Goal: Task Accomplishment & Management: Complete application form

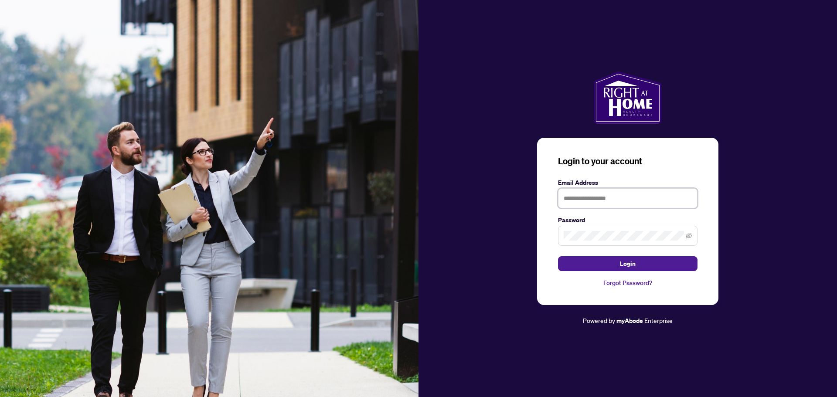
click at [597, 204] on input "text" at bounding box center [628, 198] width 140 height 20
type input "**********"
click at [605, 264] on button "Login" at bounding box center [628, 263] width 140 height 15
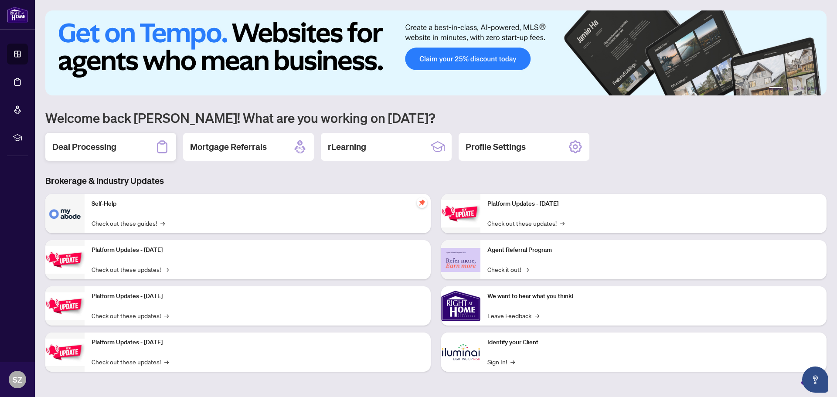
click at [122, 144] on div "Deal Processing" at bounding box center [110, 147] width 131 height 28
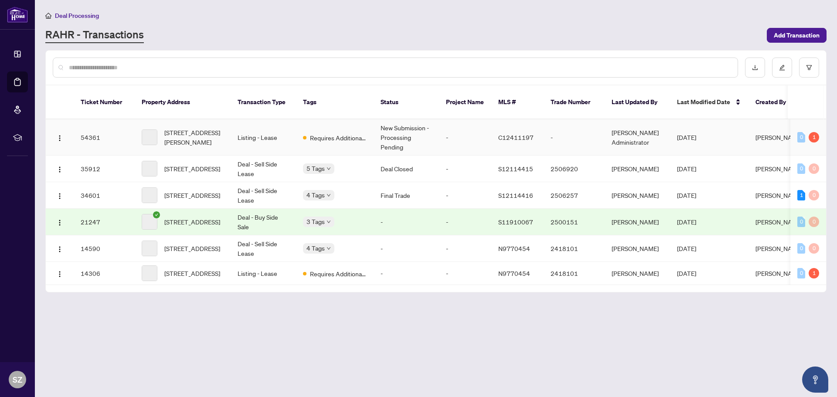
click at [91, 129] on td "54361" at bounding box center [104, 137] width 61 height 36
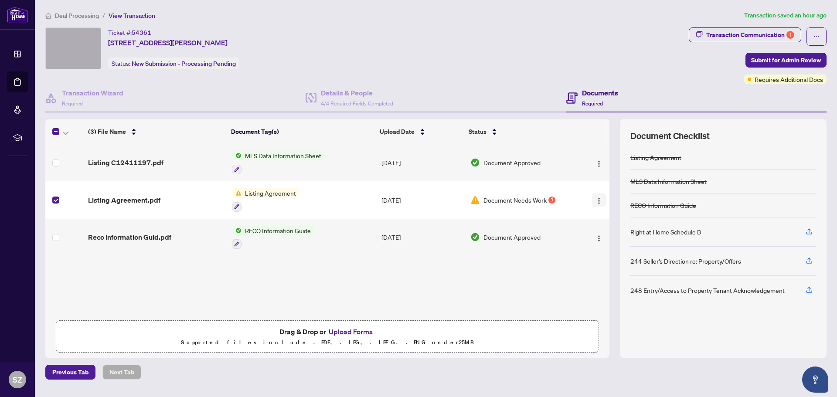
click at [596, 200] on img "button" at bounding box center [599, 201] width 7 height 7
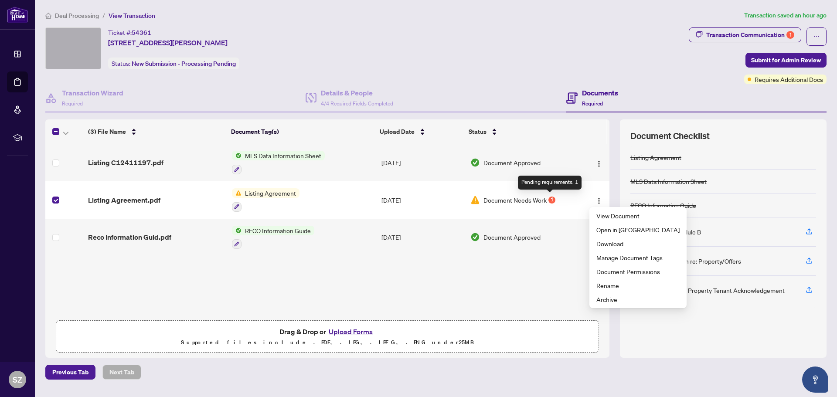
click at [552, 201] on div "1" at bounding box center [552, 200] width 7 height 7
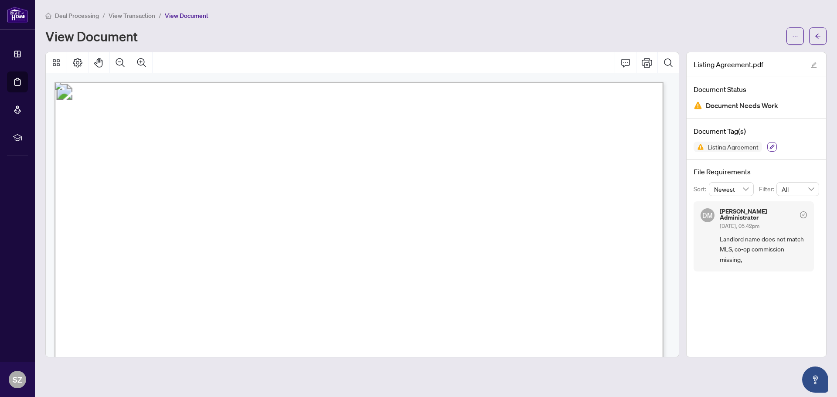
click at [772, 145] on icon "button" at bounding box center [772, 147] width 5 height 5
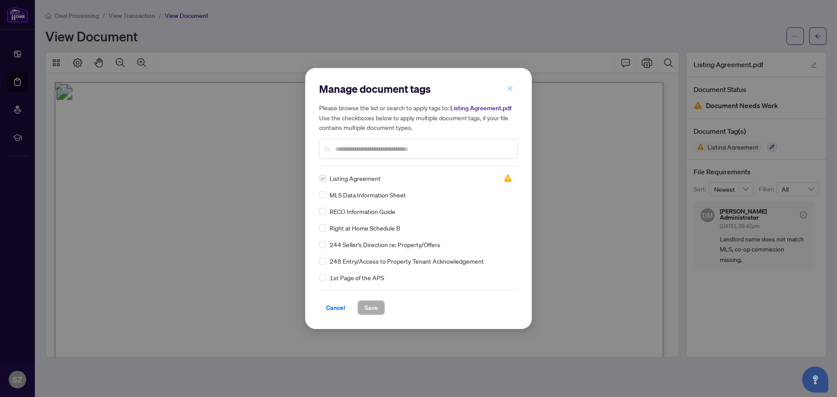
click at [511, 86] on icon "close" at bounding box center [510, 88] width 6 height 6
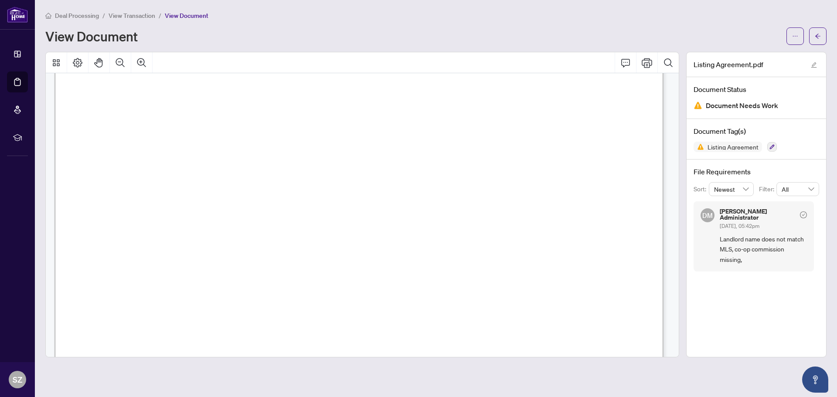
scroll to position [65, 0]
click at [813, 64] on icon "edit" at bounding box center [814, 65] width 6 height 6
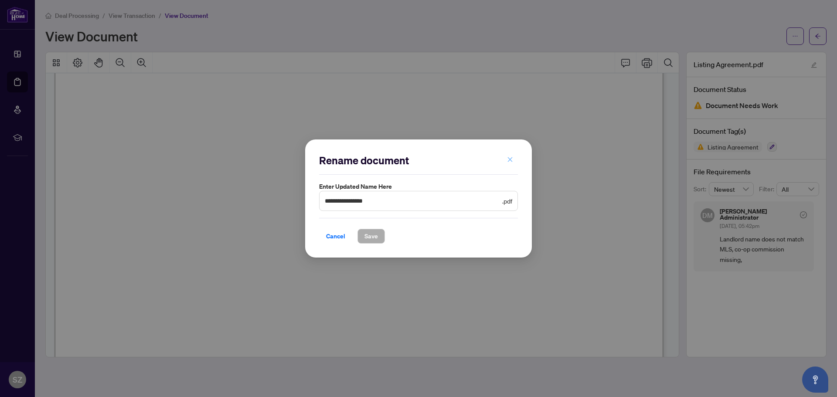
click at [510, 153] on span "button" at bounding box center [510, 160] width 6 height 14
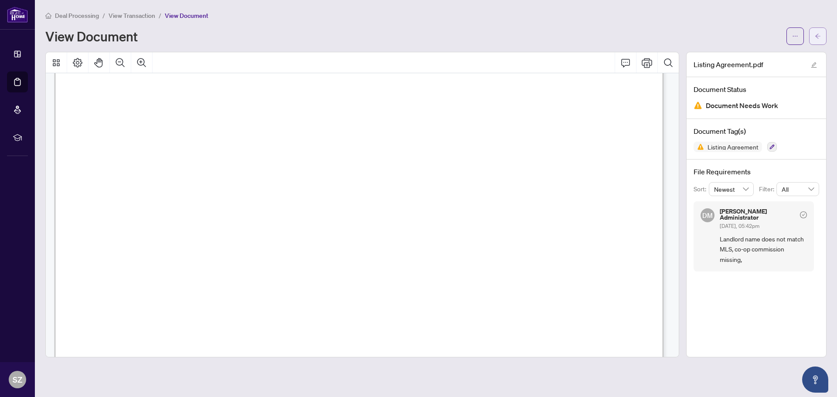
click at [815, 31] on span "button" at bounding box center [818, 36] width 6 height 14
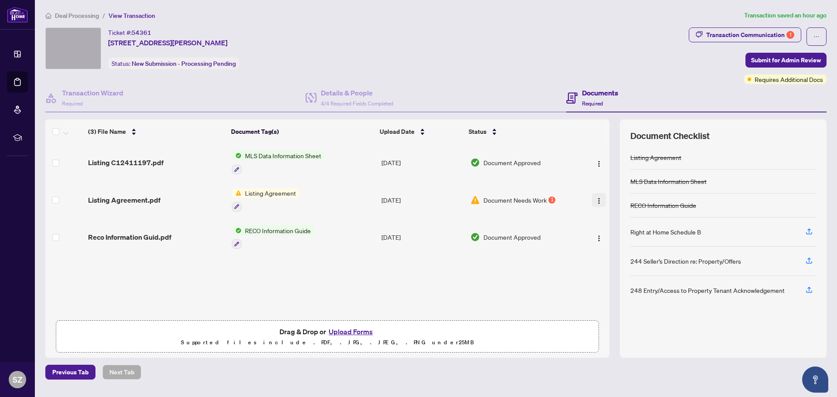
click at [599, 198] on img "button" at bounding box center [599, 201] width 7 height 7
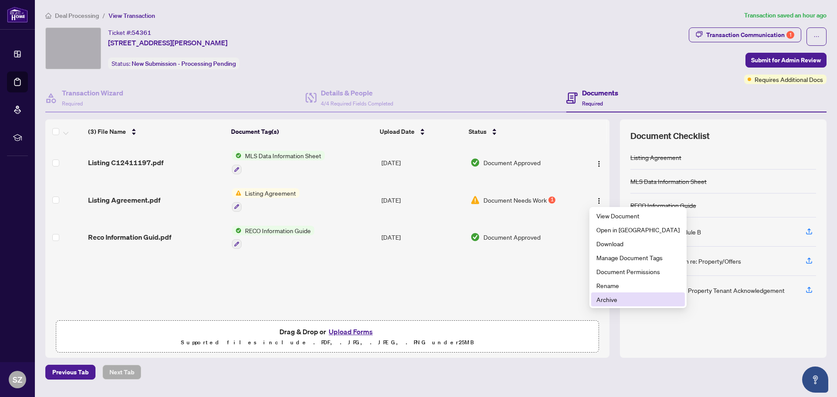
click at [611, 299] on span "Archive" at bounding box center [637, 300] width 83 height 10
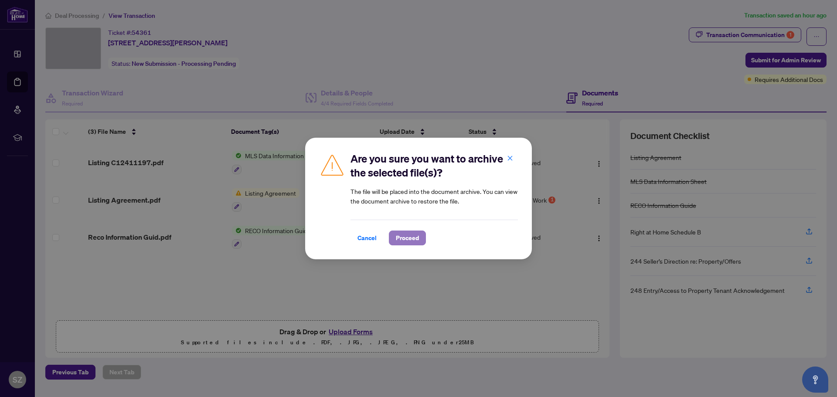
click at [396, 240] on span "Proceed" at bounding box center [407, 238] width 23 height 14
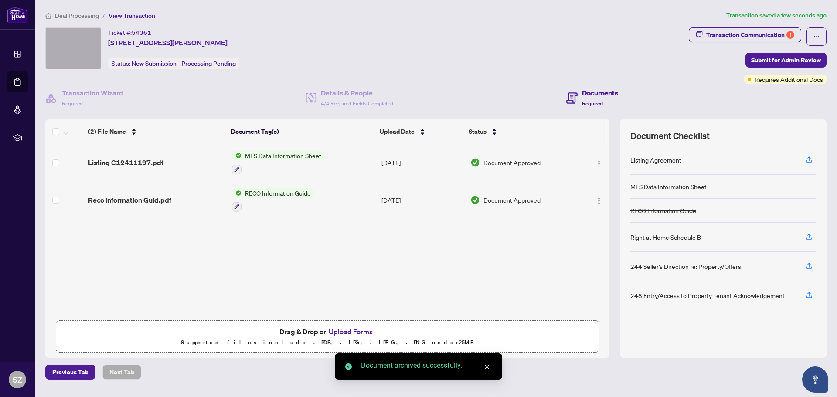
click at [352, 333] on button "Upload Forms" at bounding box center [350, 331] width 49 height 11
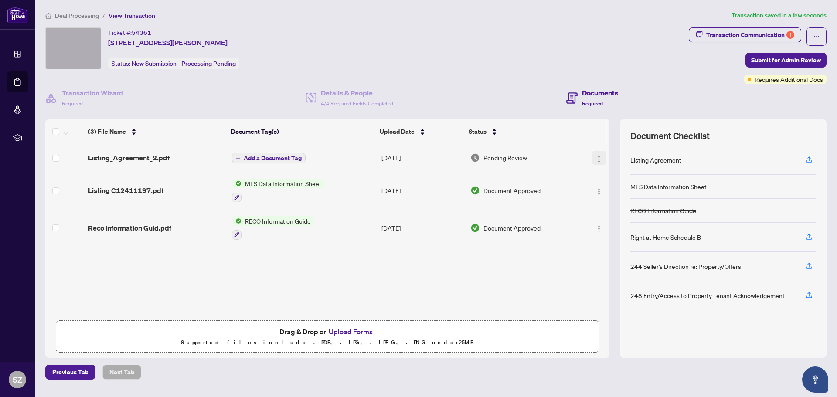
click at [597, 157] on img "button" at bounding box center [599, 159] width 7 height 7
click at [160, 160] on span "Listing_Agreement_2.pdf" at bounding box center [129, 158] width 82 height 10
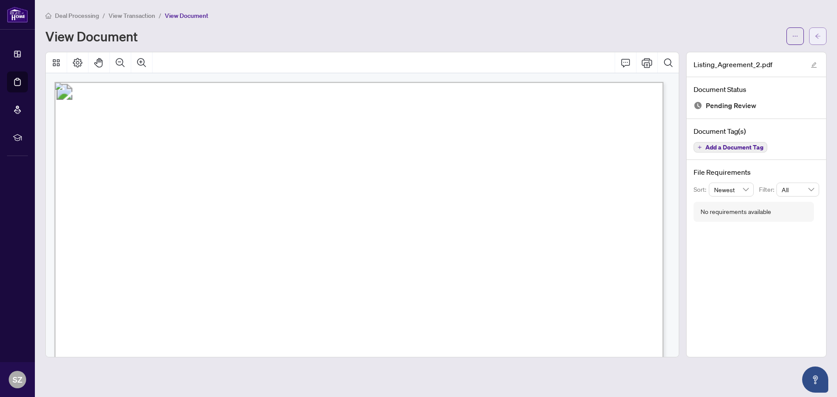
click at [820, 42] on span "button" at bounding box center [818, 36] width 6 height 14
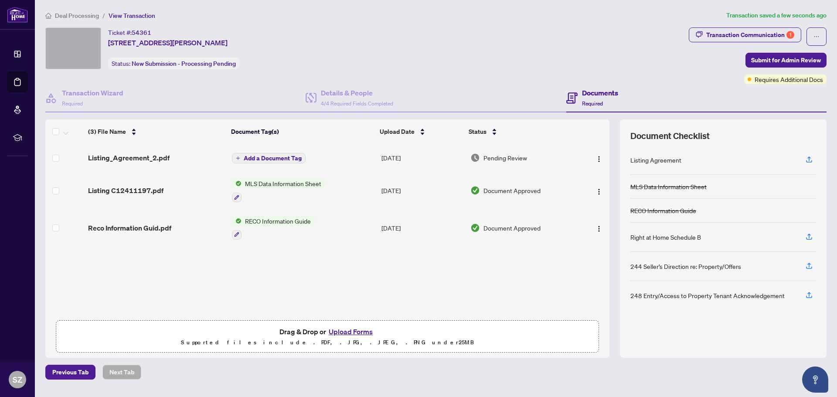
click at [256, 157] on span "Add a Document Tag" at bounding box center [273, 158] width 58 height 6
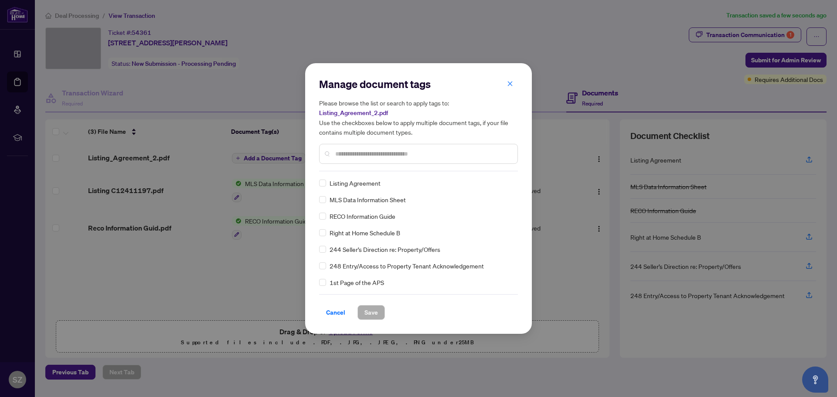
click at [359, 184] on span "Listing Agreement" at bounding box center [355, 183] width 51 height 10
click at [373, 315] on span "Save" at bounding box center [372, 313] width 14 height 14
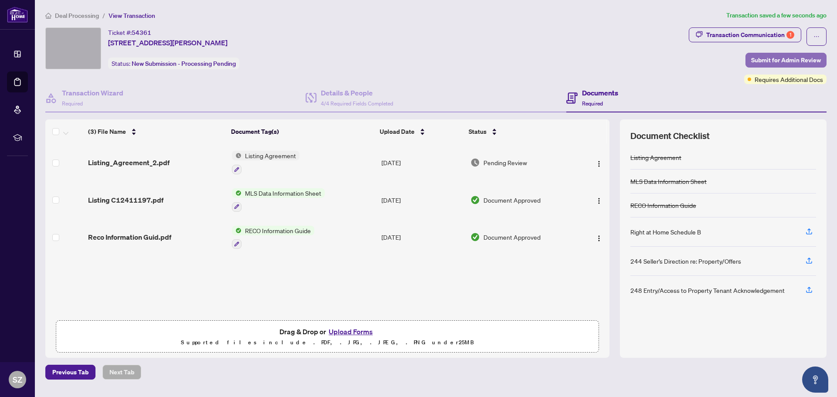
click at [773, 58] on span "Submit for Admin Review" at bounding box center [786, 60] width 70 height 14
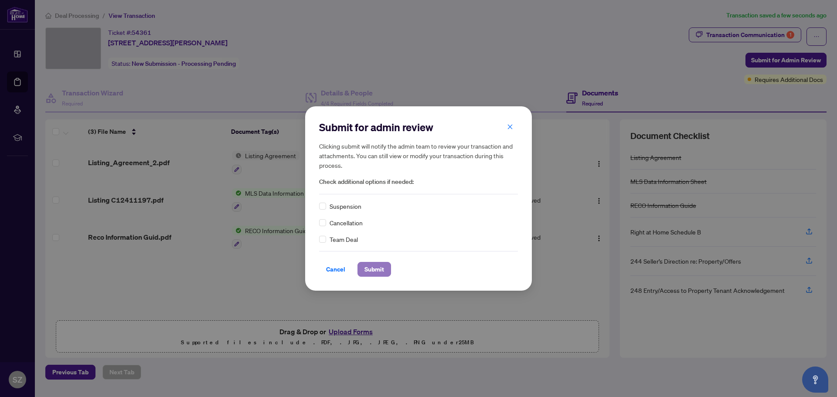
click at [373, 270] on span "Submit" at bounding box center [375, 269] width 20 height 14
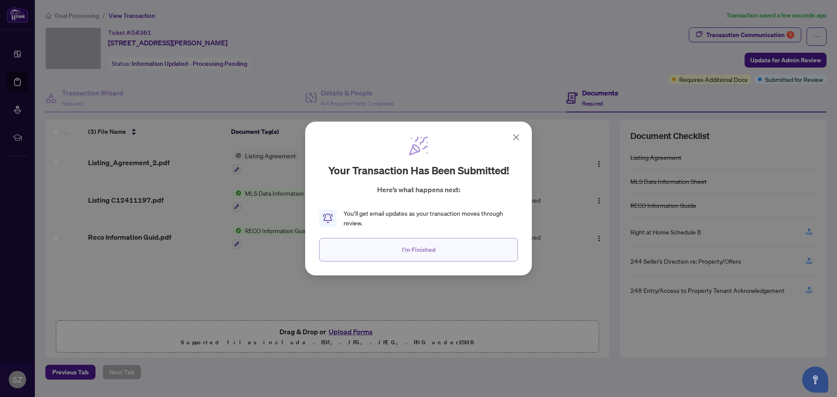
click at [382, 253] on button "I'm Finished" at bounding box center [418, 250] width 199 height 24
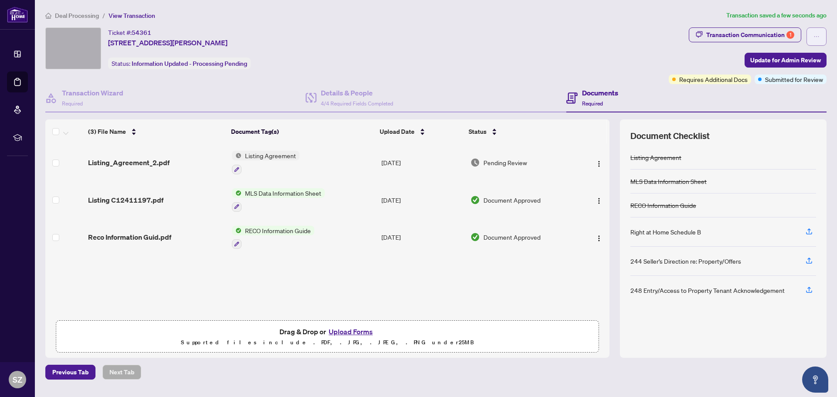
click at [816, 37] on icon "ellipsis" at bounding box center [817, 37] width 6 height 6
click at [296, 0] on main "Deal Processing / View Transaction Transaction saved a few seconds ago Ticket #…" at bounding box center [436, 198] width 802 height 397
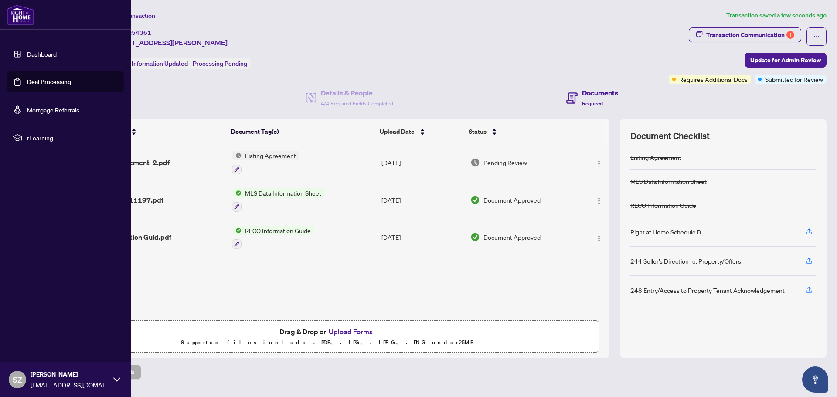
click at [117, 382] on icon at bounding box center [116, 379] width 7 height 7
click at [36, 330] on span "Logout" at bounding box center [35, 328] width 20 height 14
